Goal: Find specific page/section: Find specific page/section

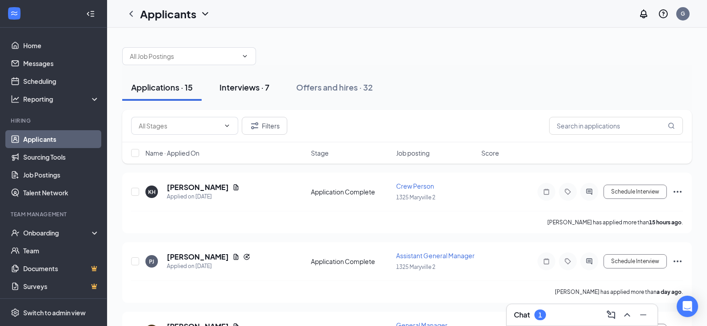
click at [241, 86] on div "Interviews · 7" at bounding box center [244, 87] width 50 height 11
